Goal: Task Accomplishment & Management: Use online tool/utility

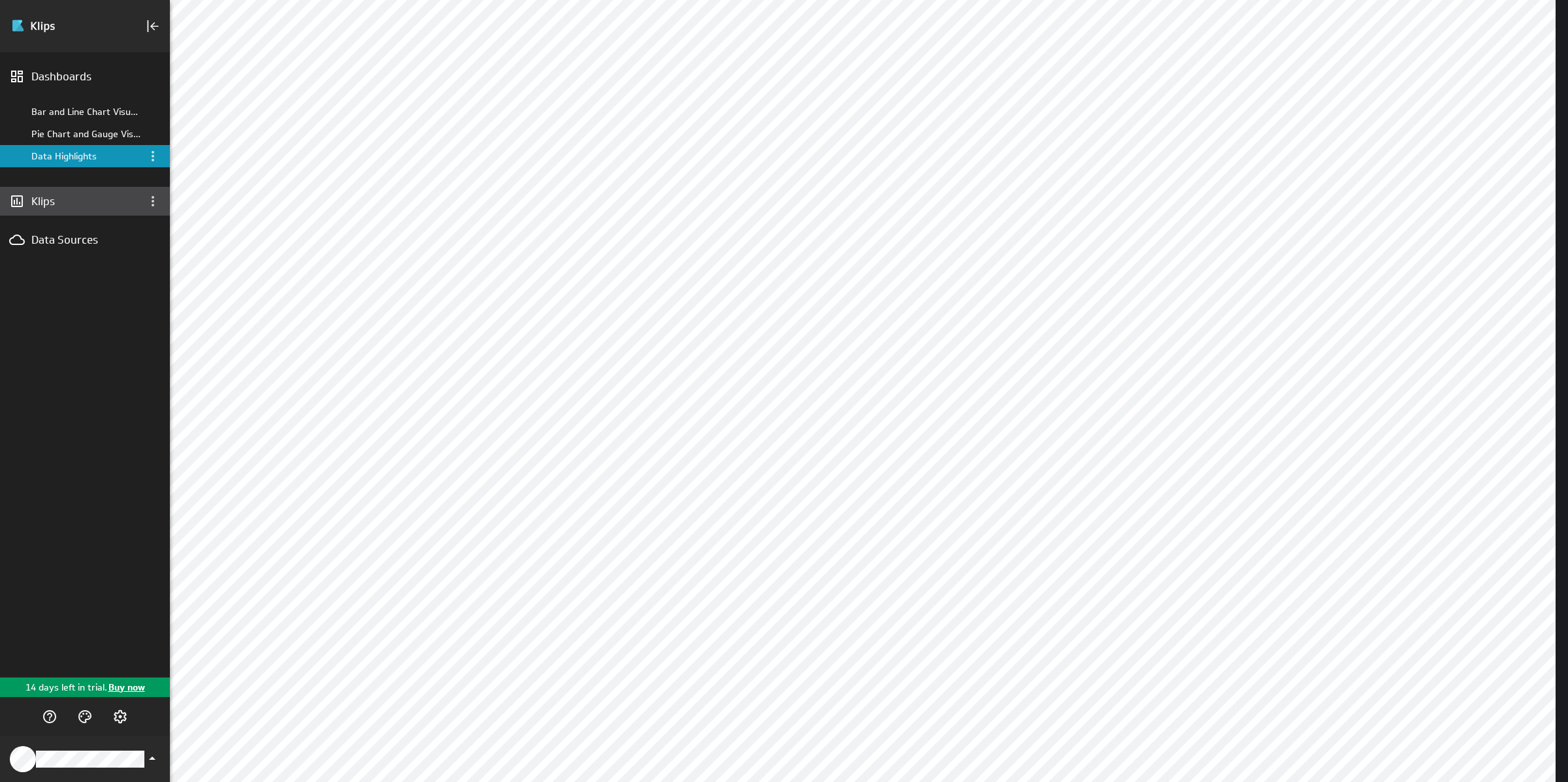
click at [59, 204] on div "Klips" at bounding box center [85, 201] width 107 height 14
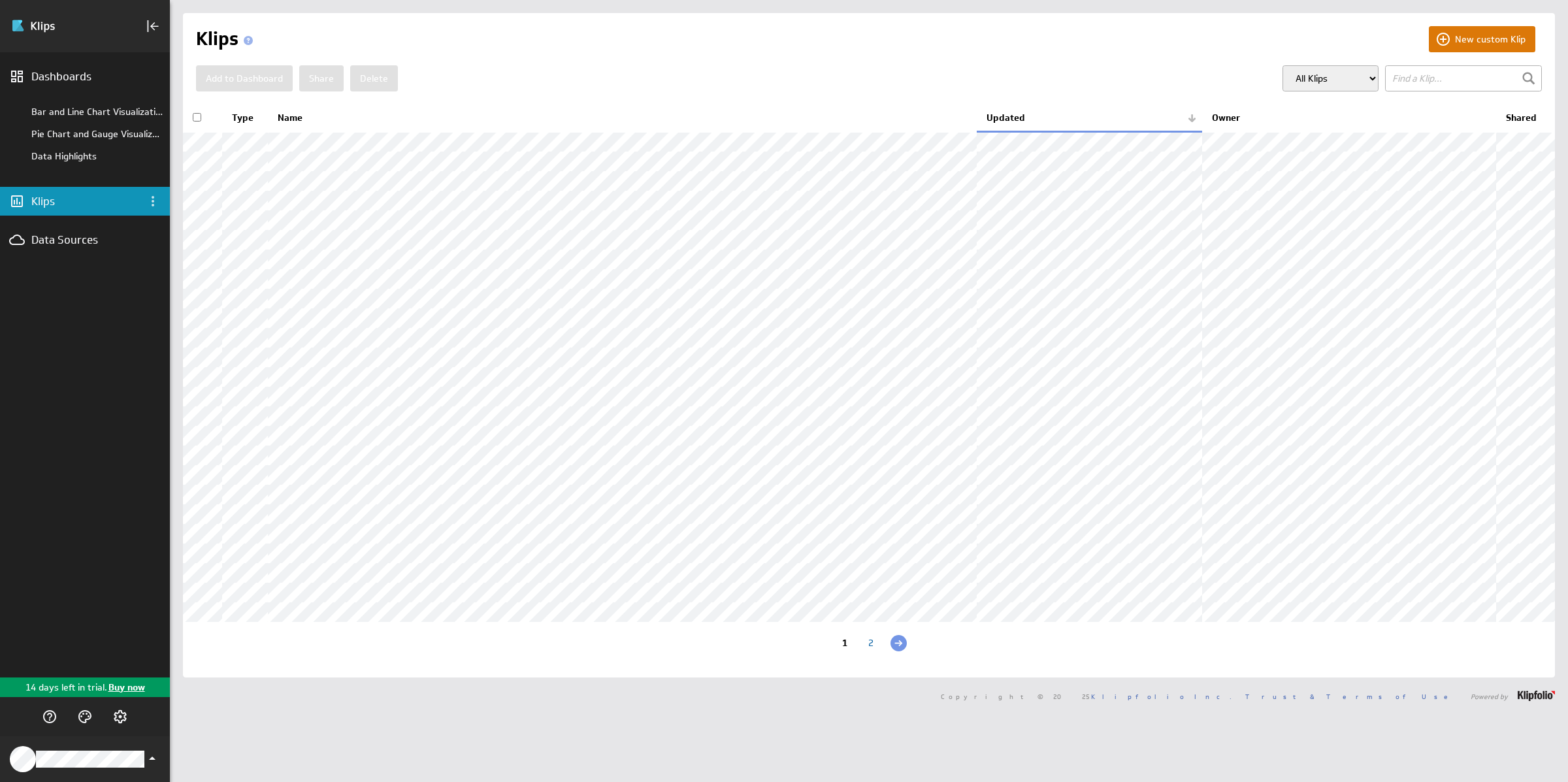
click at [1455, 32] on button "New custom Klip" at bounding box center [1481, 38] width 106 height 26
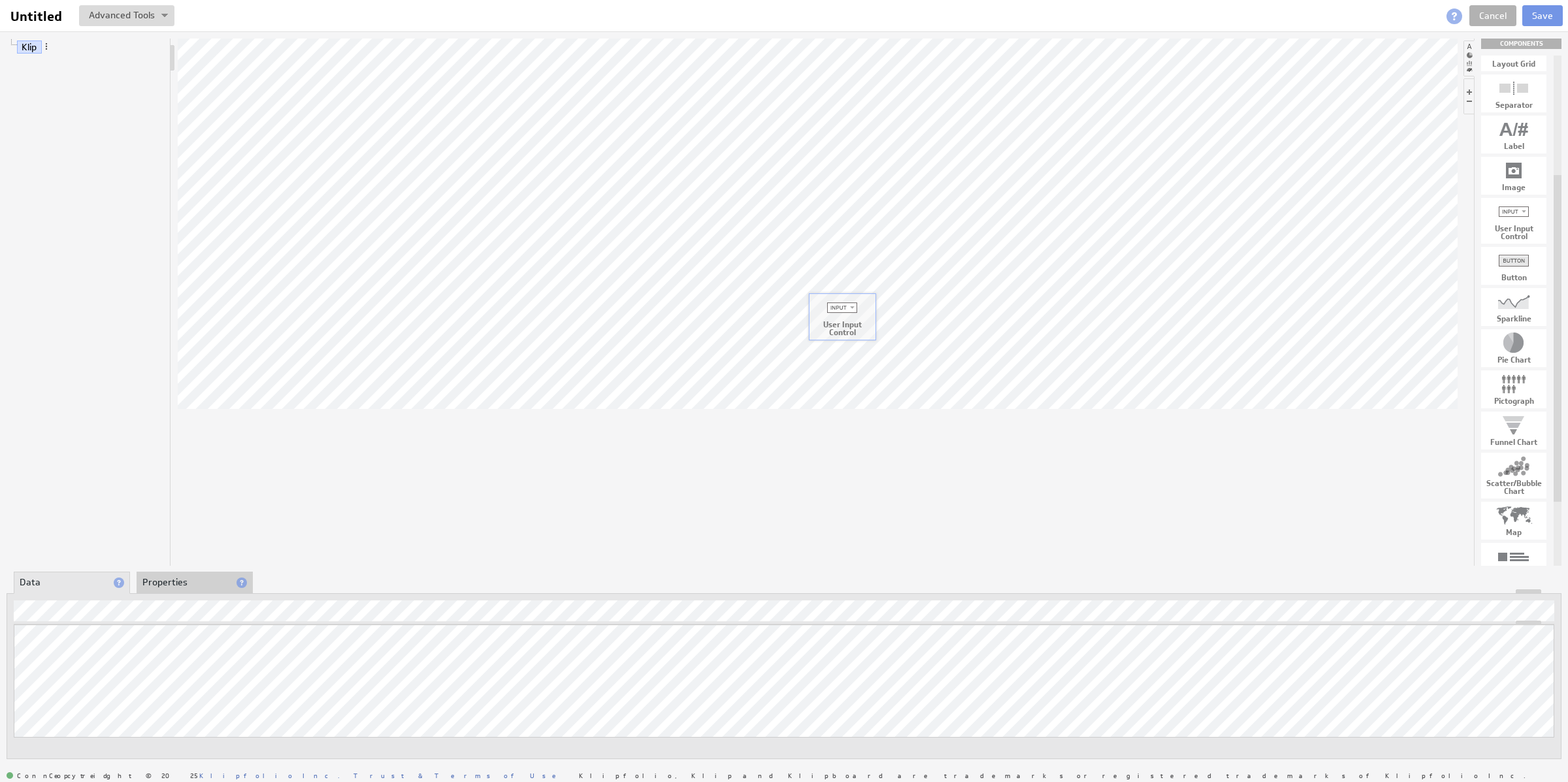
drag, startPoint x: 1525, startPoint y: 221, endPoint x: 853, endPoint y: 316, distance: 678.7
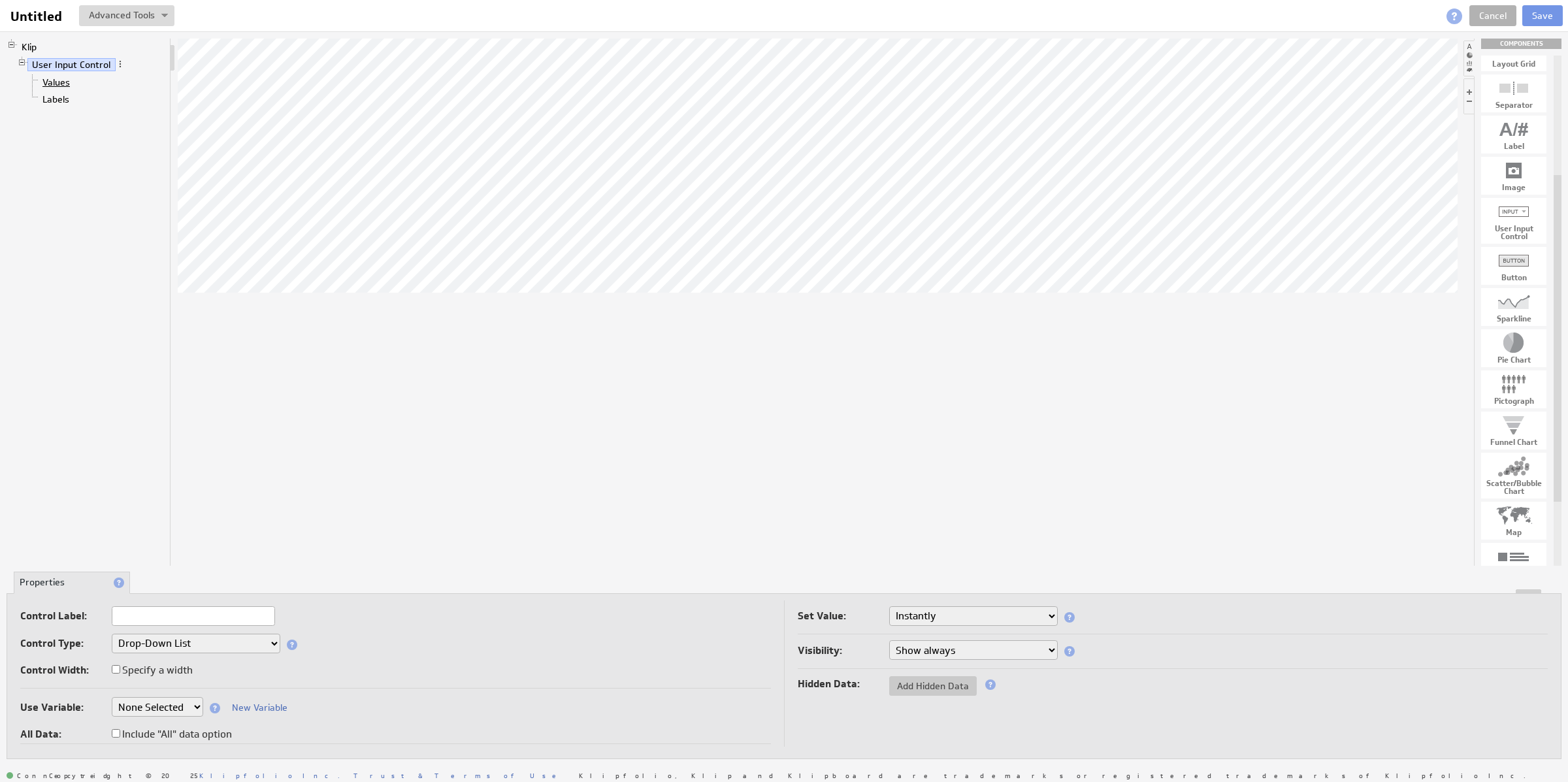
click at [64, 84] on link "Values" at bounding box center [56, 83] width 38 height 13
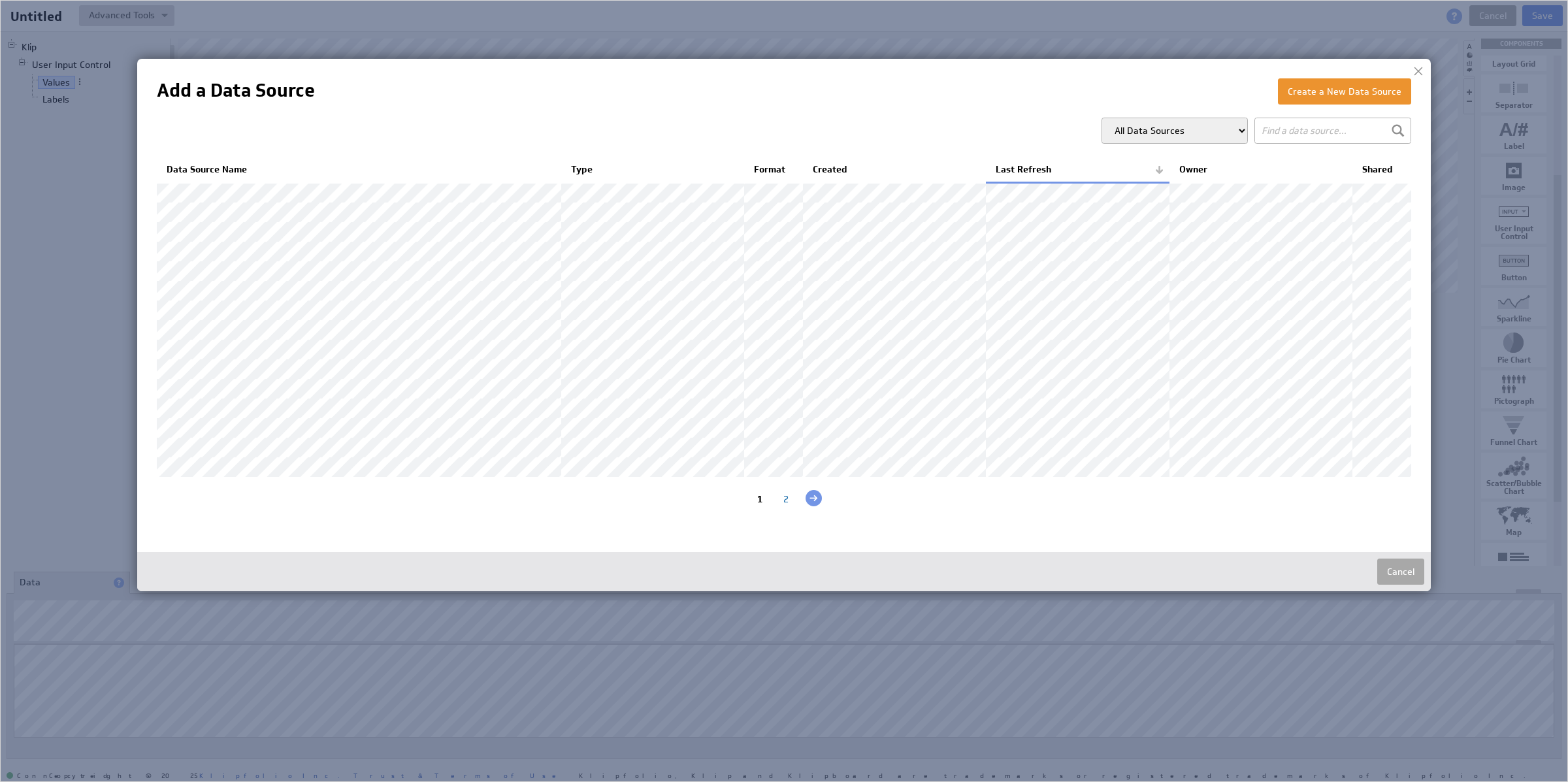
click at [1401, 585] on button "Cancel" at bounding box center [1401, 571] width 47 height 26
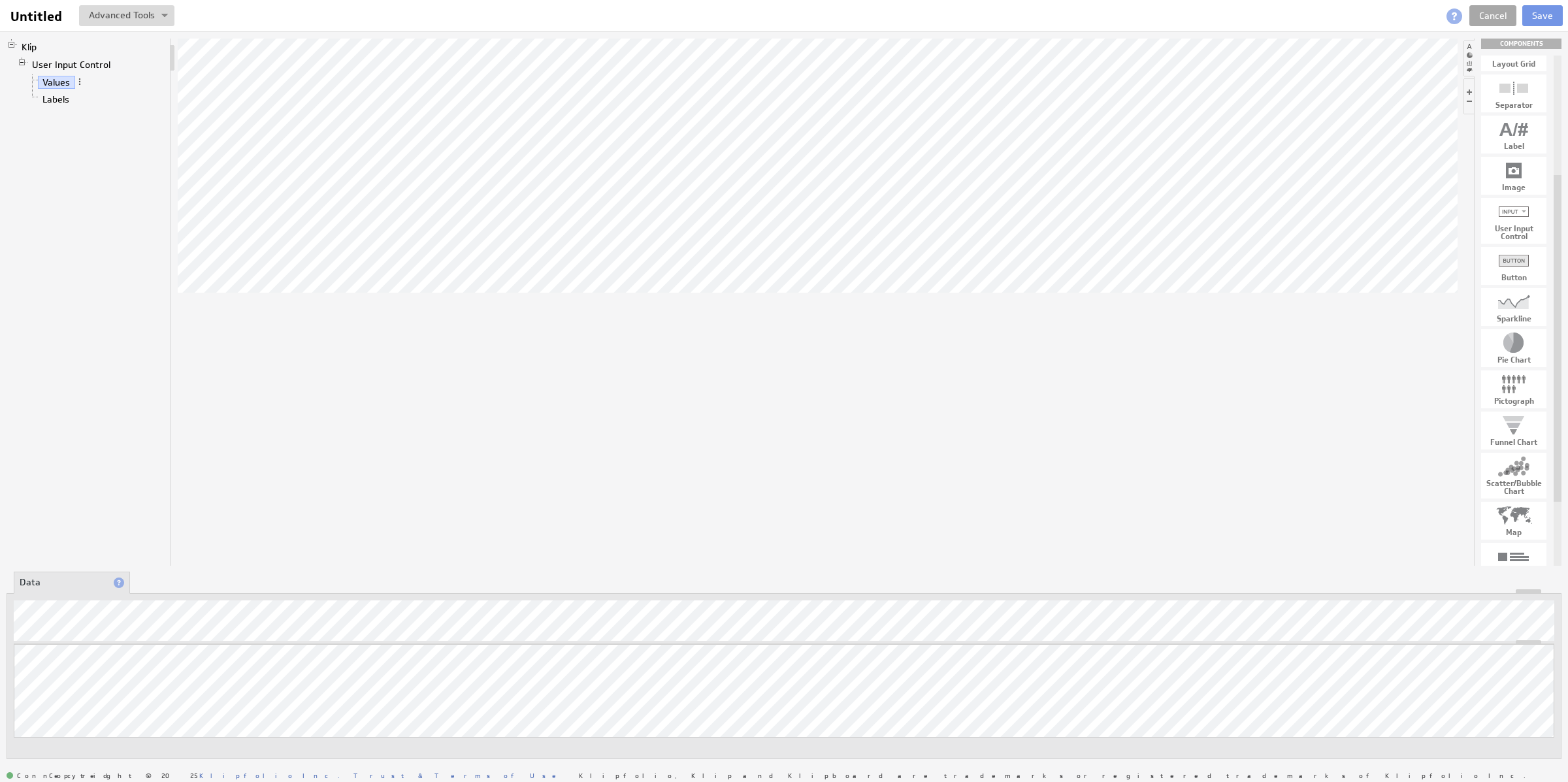
click at [1491, 17] on link "Cancel" at bounding box center [1493, 15] width 47 height 21
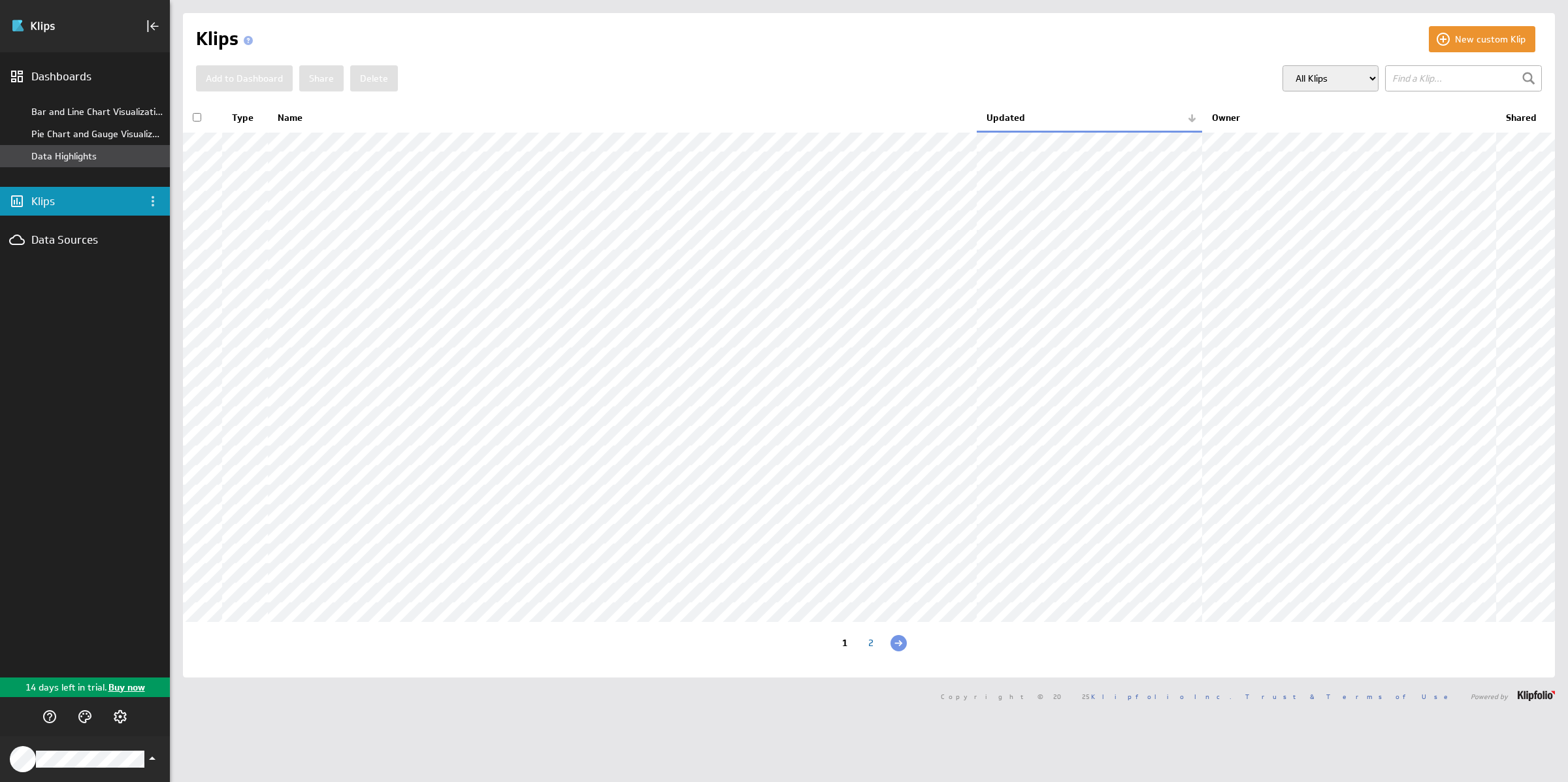
click at [68, 155] on div "Data Highlights" at bounding box center [98, 156] width 132 height 12
